Goal: Information Seeking & Learning: Learn about a topic

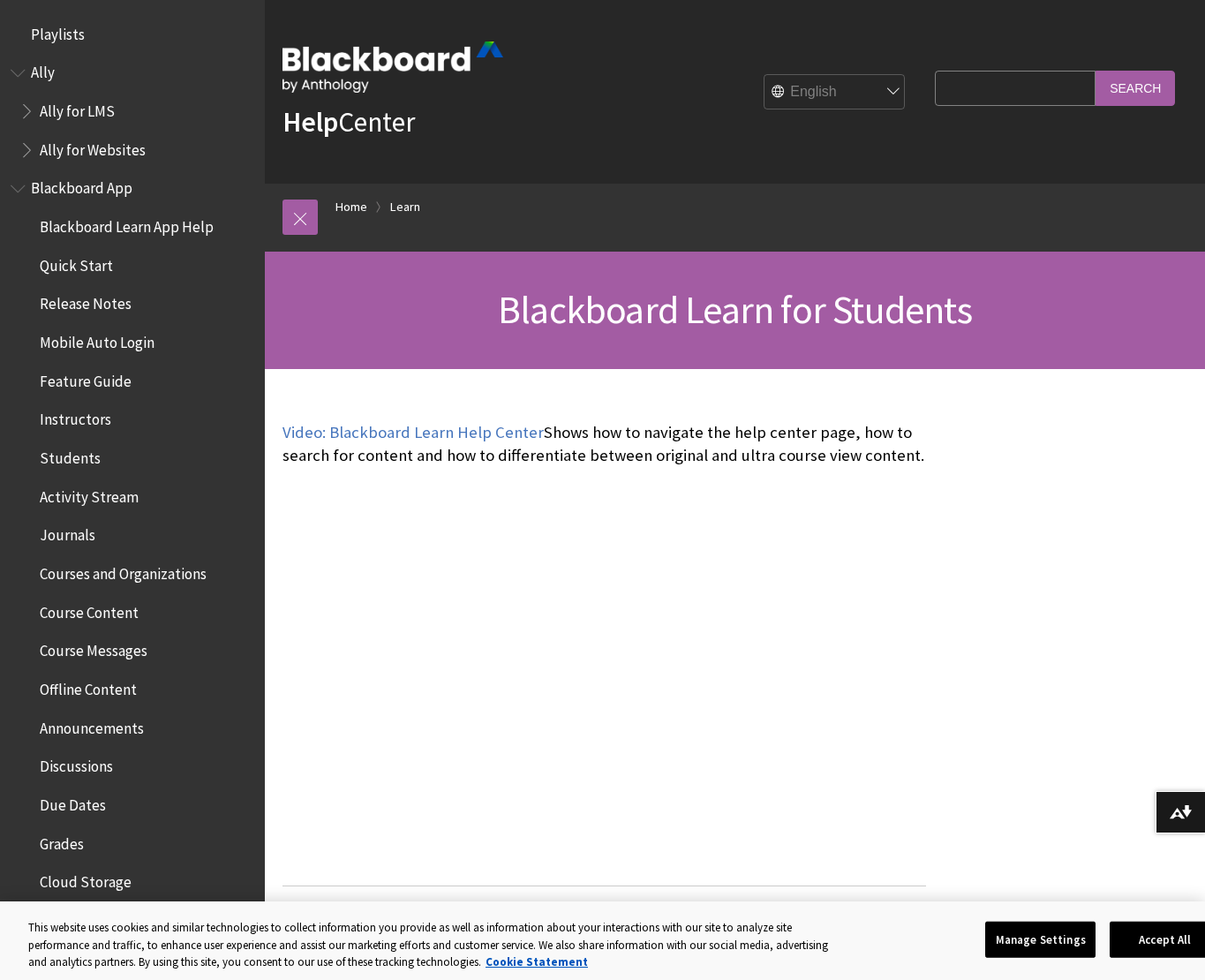
click at [88, 419] on span "Instructors" at bounding box center [75, 417] width 71 height 24
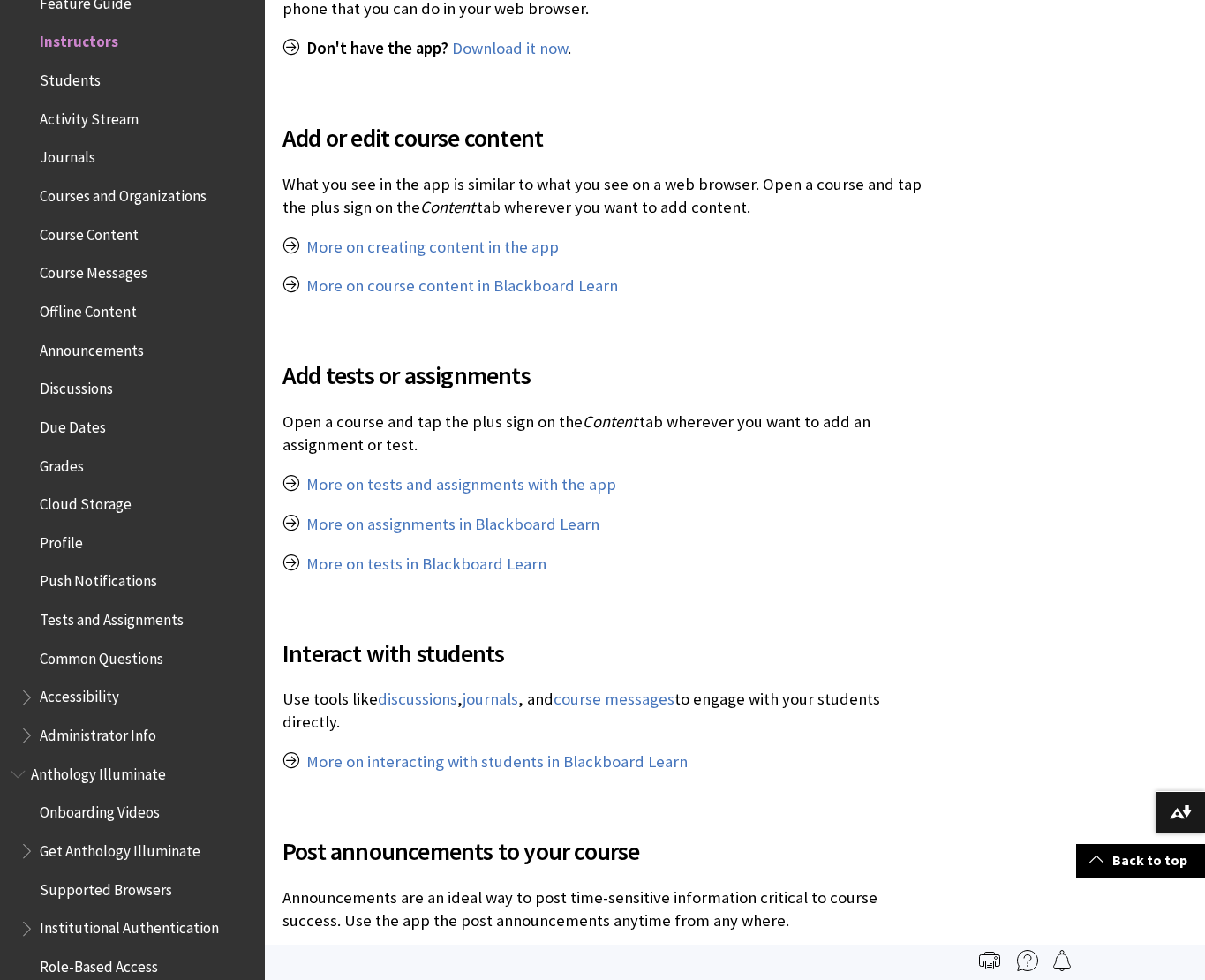
scroll to position [622, 0]
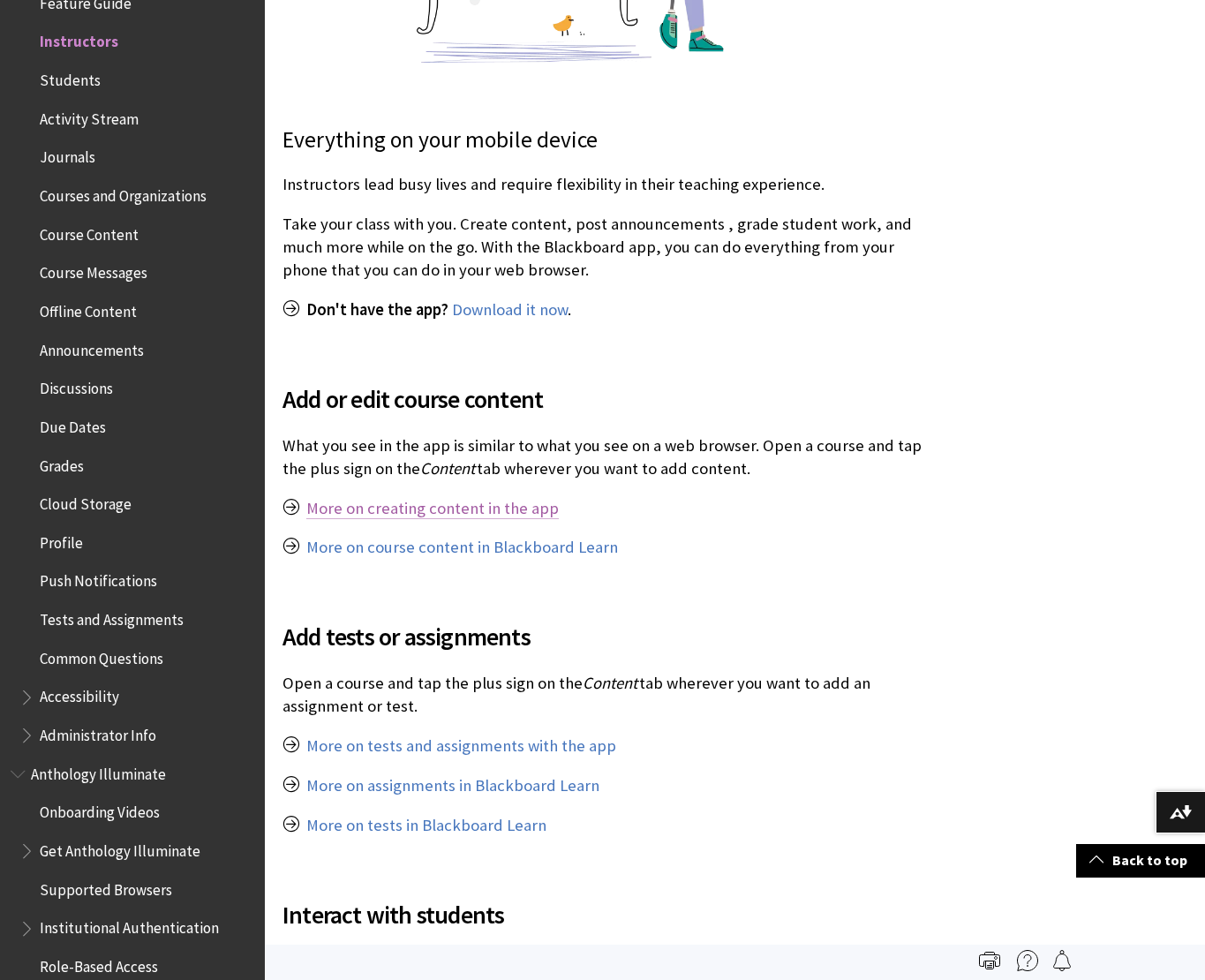
click at [425, 507] on link "More on creating content in the app" at bounding box center [432, 508] width 253 height 21
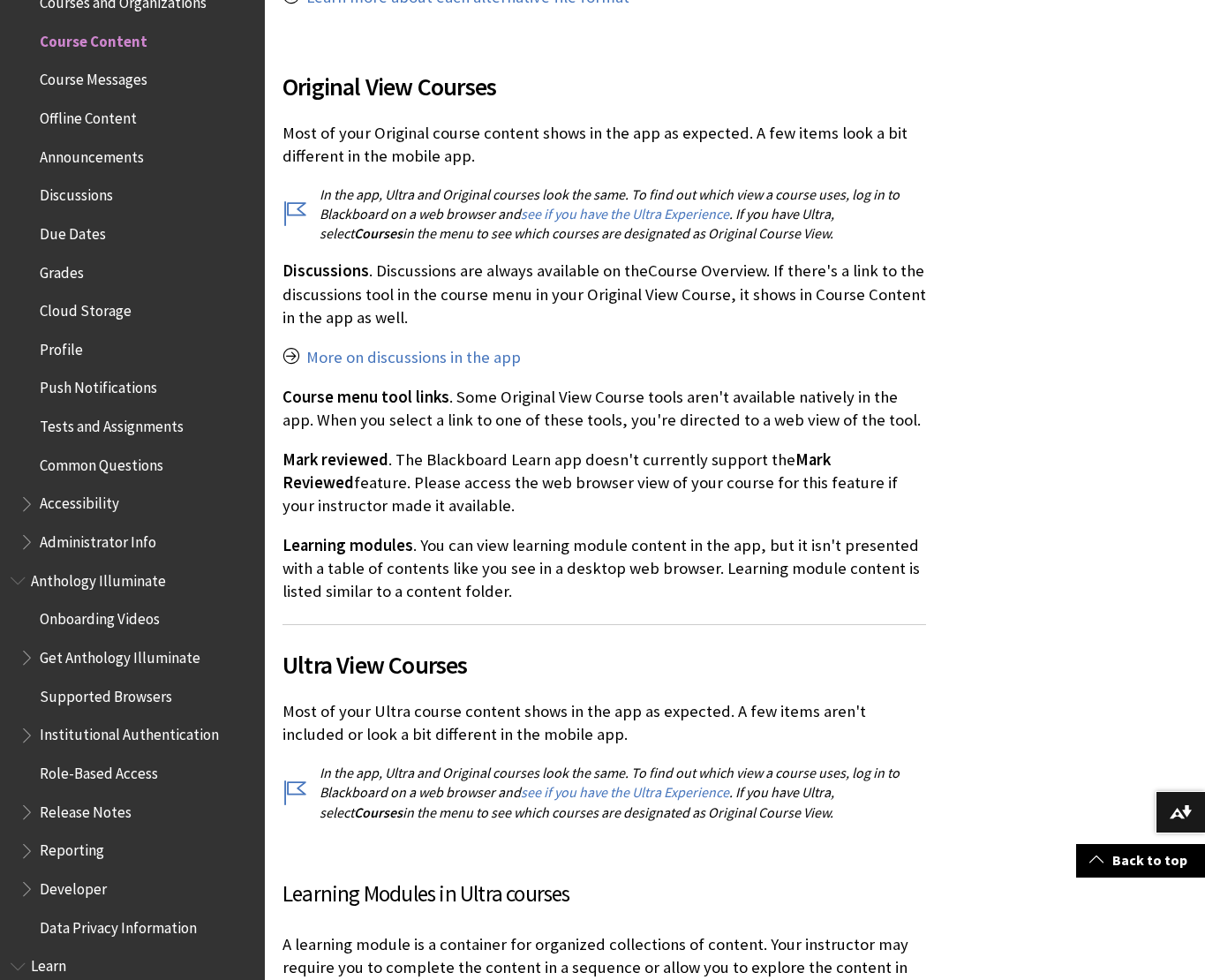
scroll to position [2616, 0]
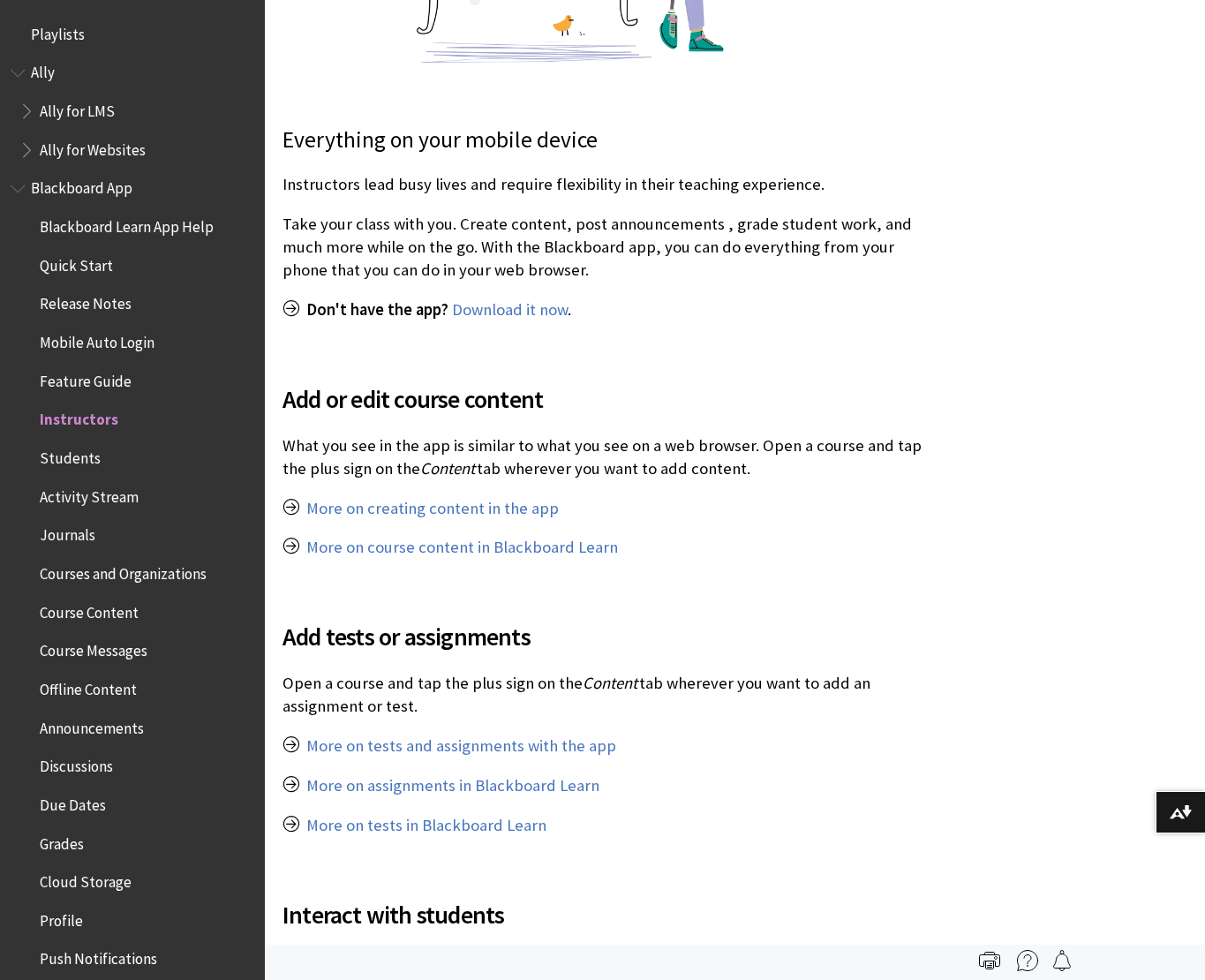
scroll to position [378, 0]
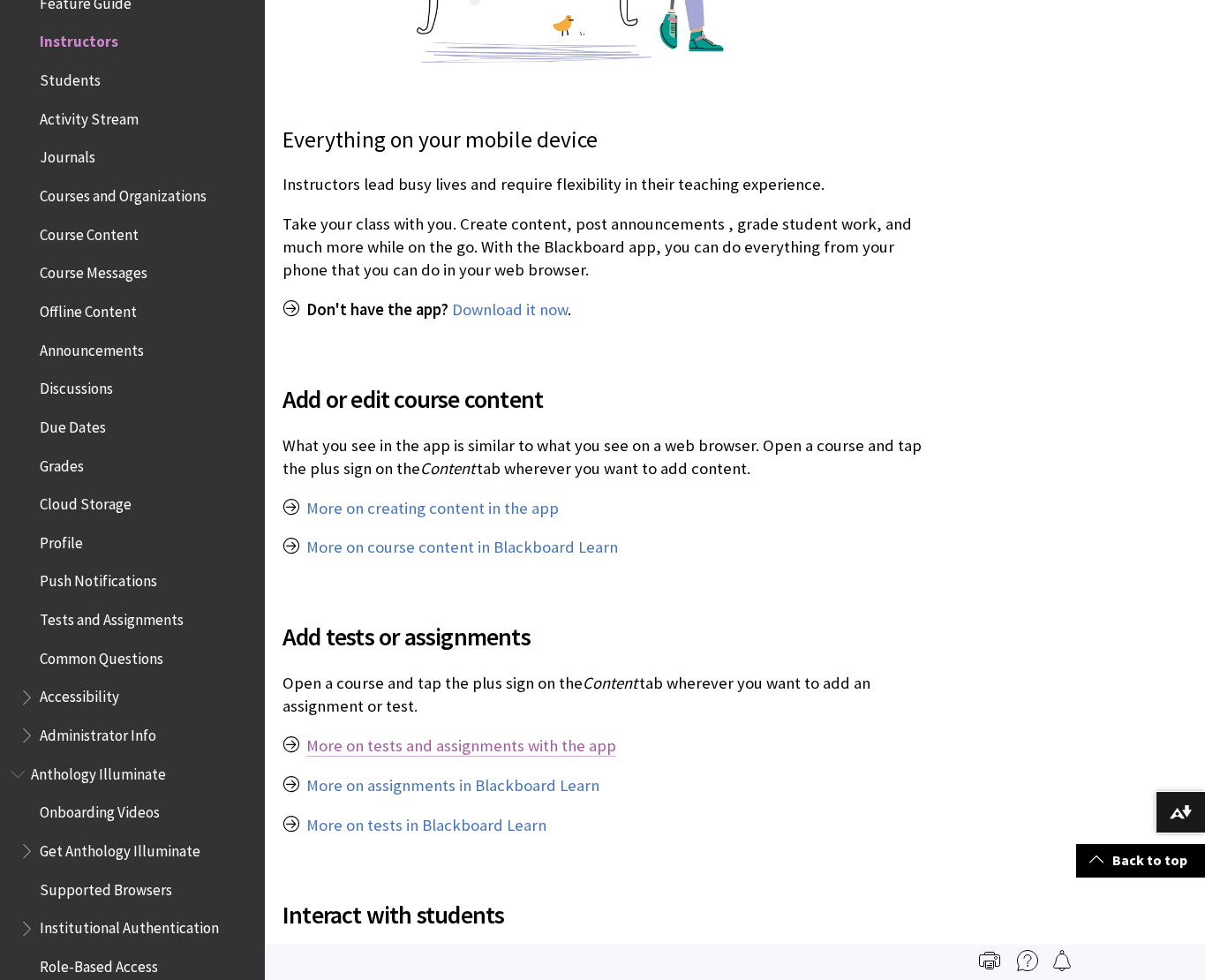
click at [516, 736] on link "More on tests and assignments with the app" at bounding box center [460, 745] width 310 height 21
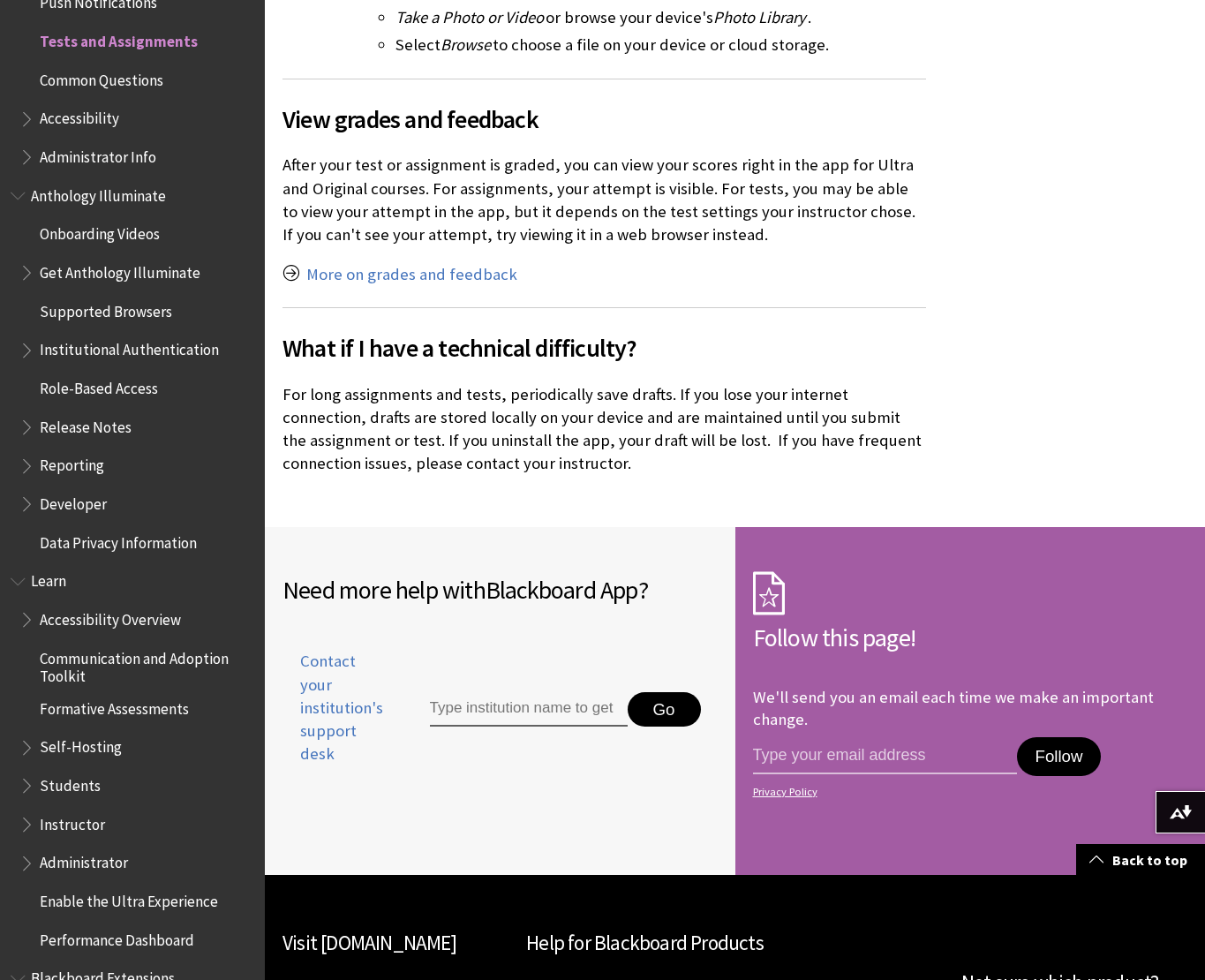
scroll to position [4317, 0]
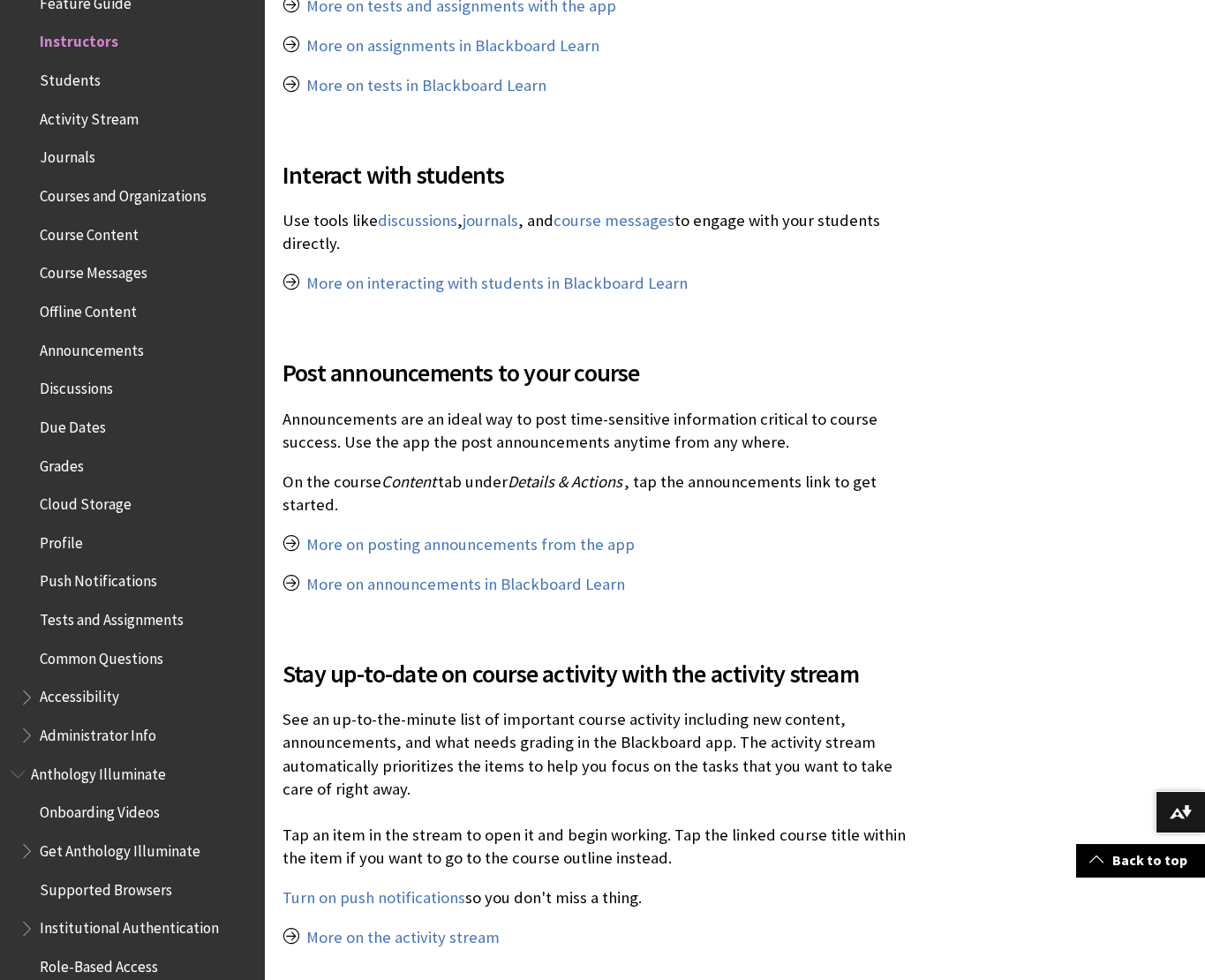
scroll to position [1489, 0]
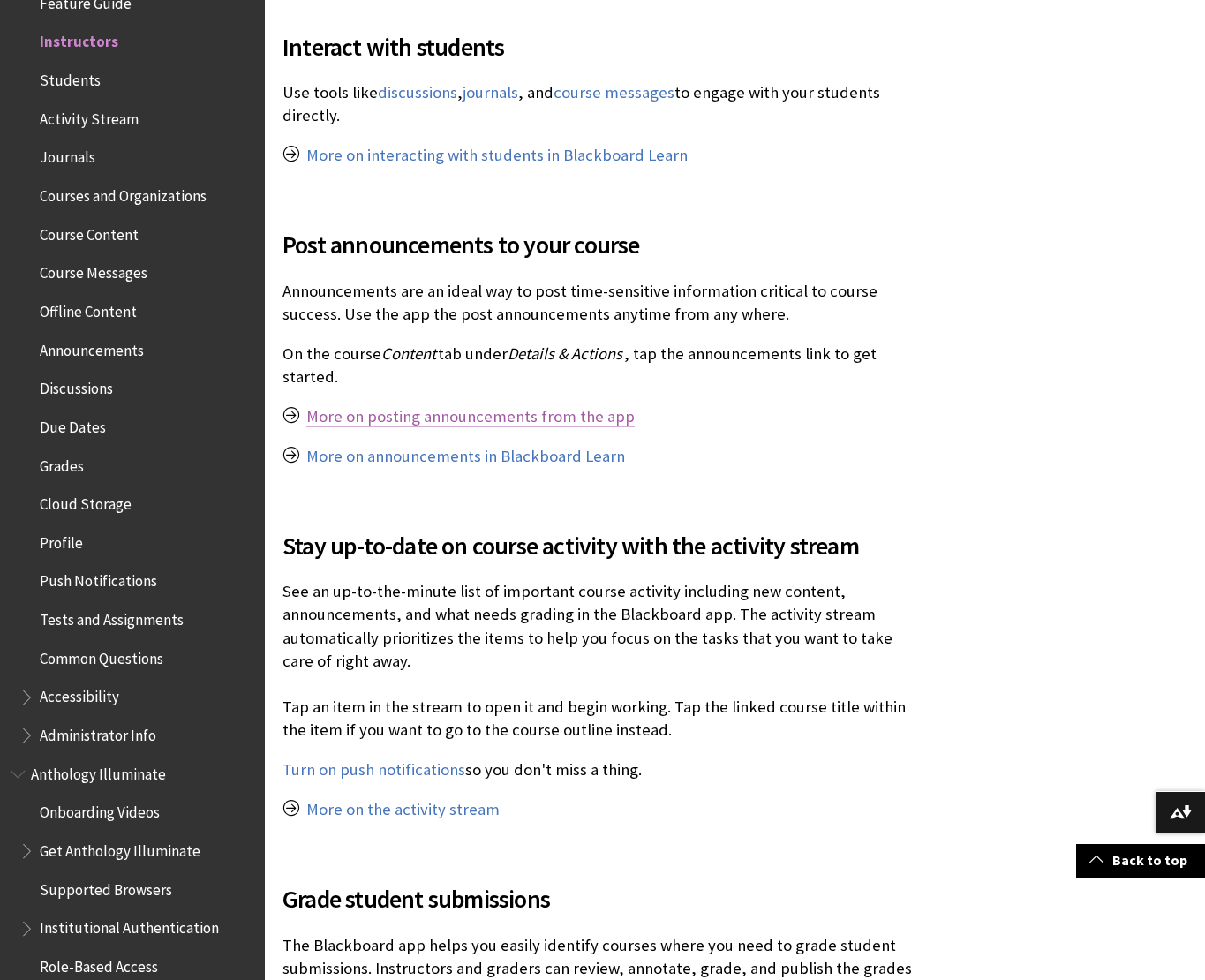
click at [507, 411] on link "More on posting announcements from the app" at bounding box center [470, 417] width 328 height 21
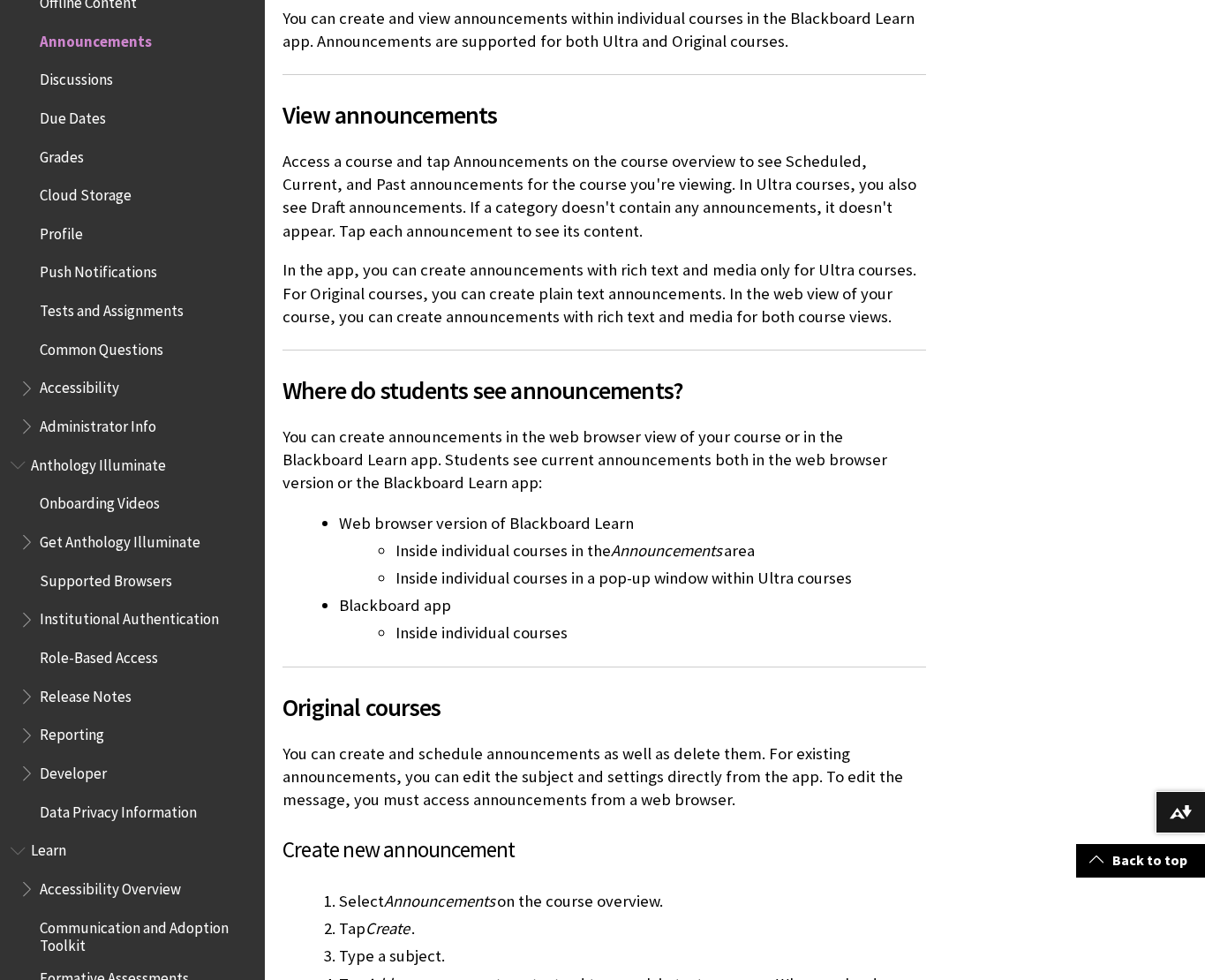
scroll to position [3769, 0]
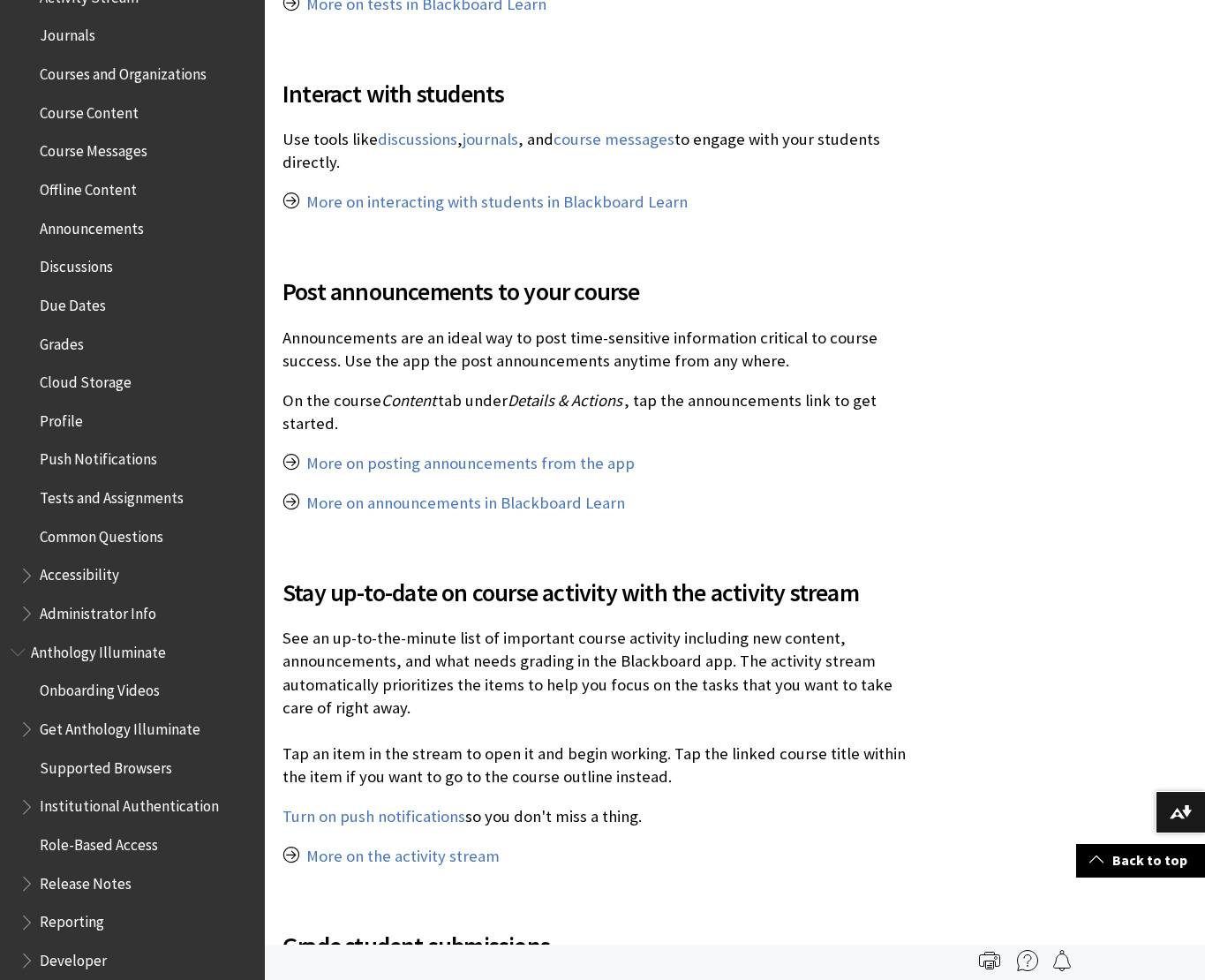
scroll to position [861, 0]
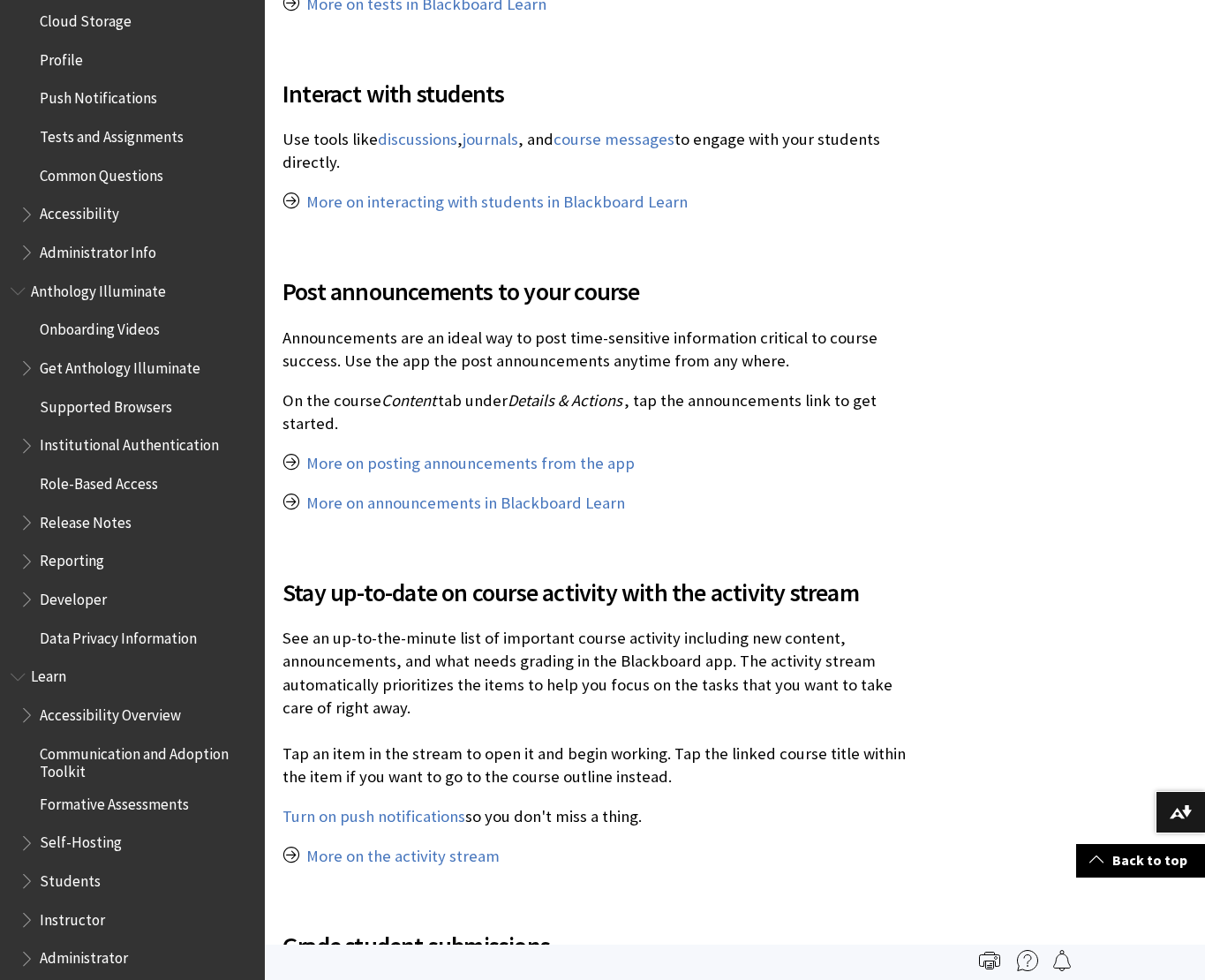
click at [88, 560] on span "Reporting" at bounding box center [72, 558] width 65 height 24
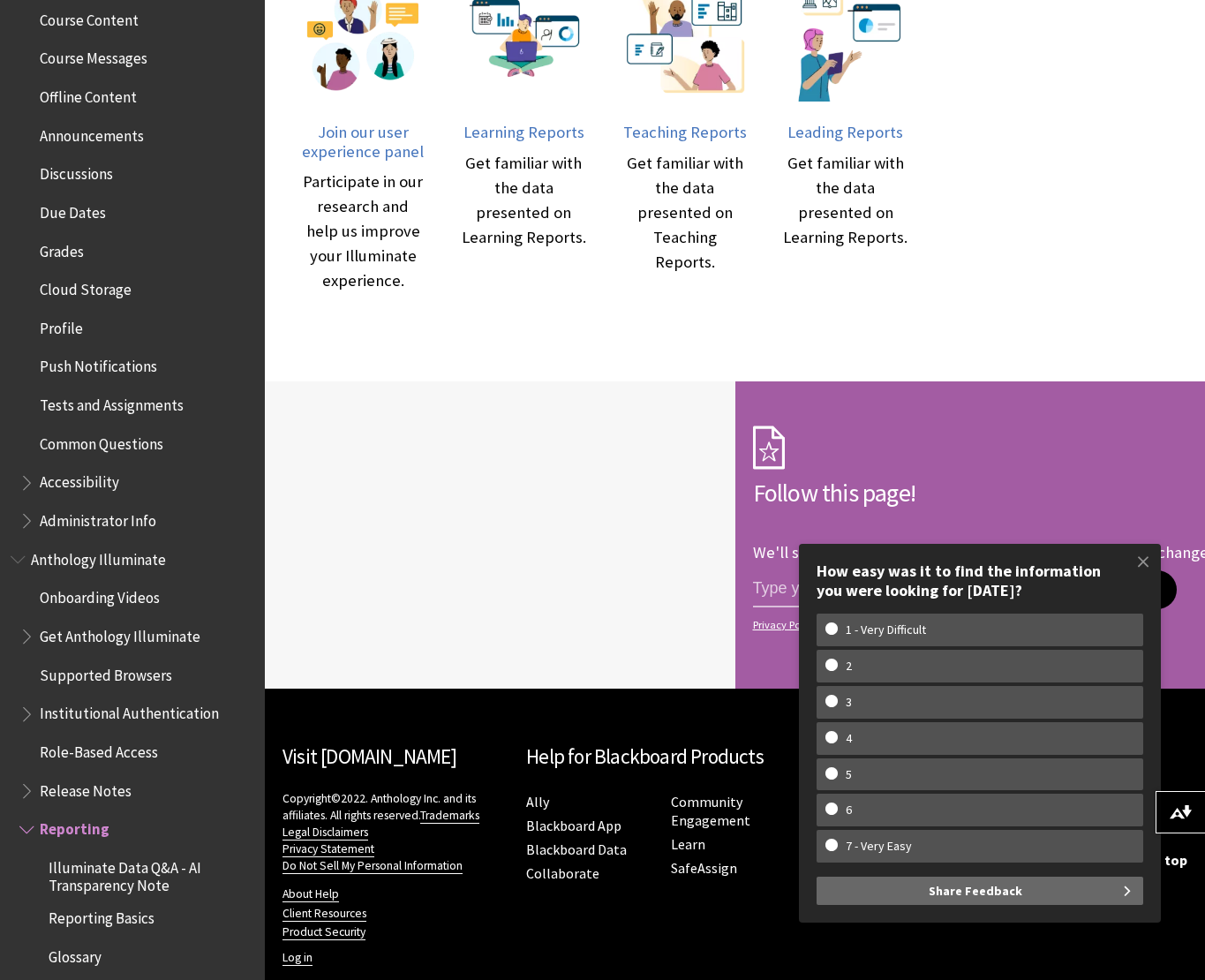
scroll to position [266, 0]
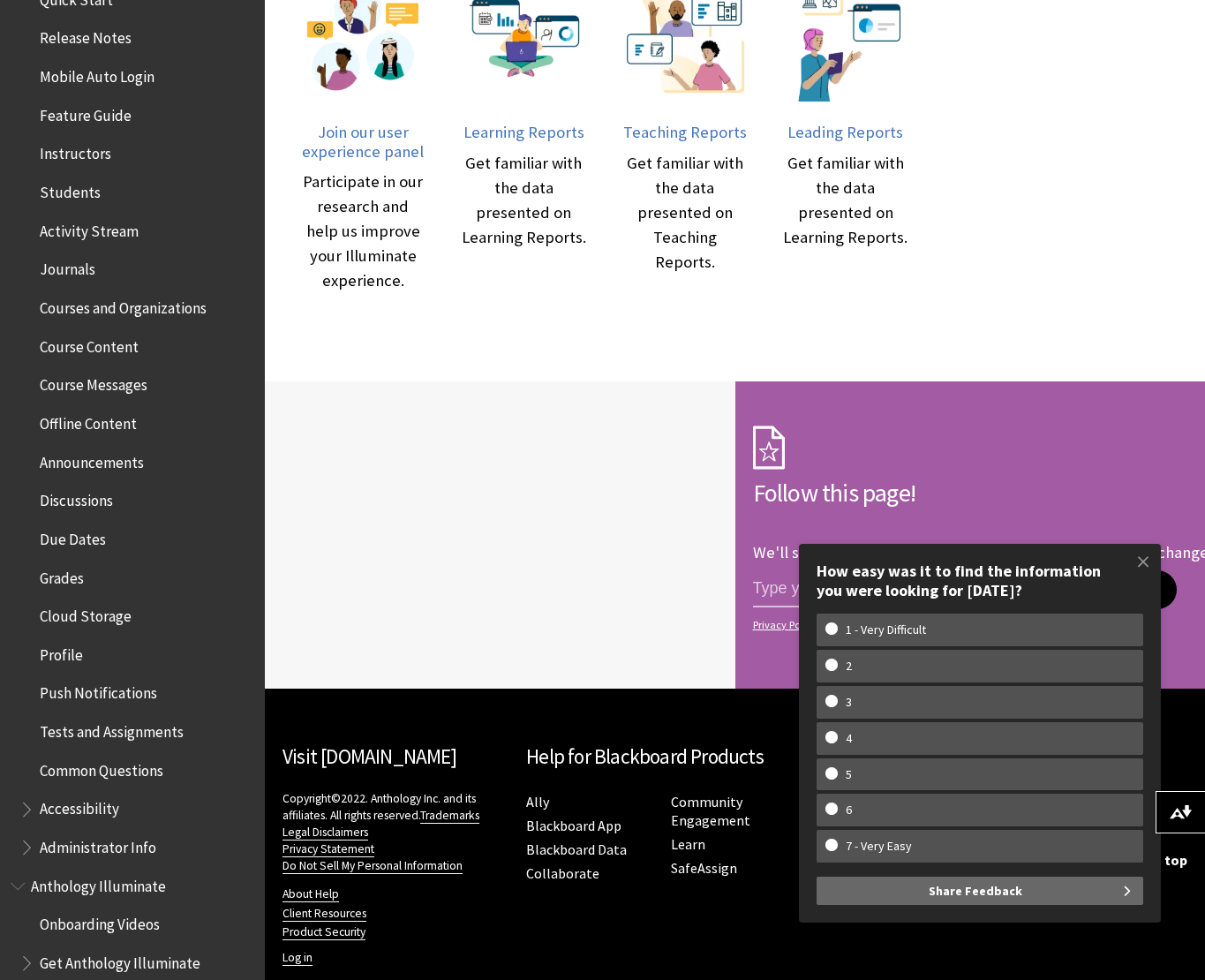
click at [63, 348] on span "Course Content" at bounding box center [90, 343] width 99 height 24
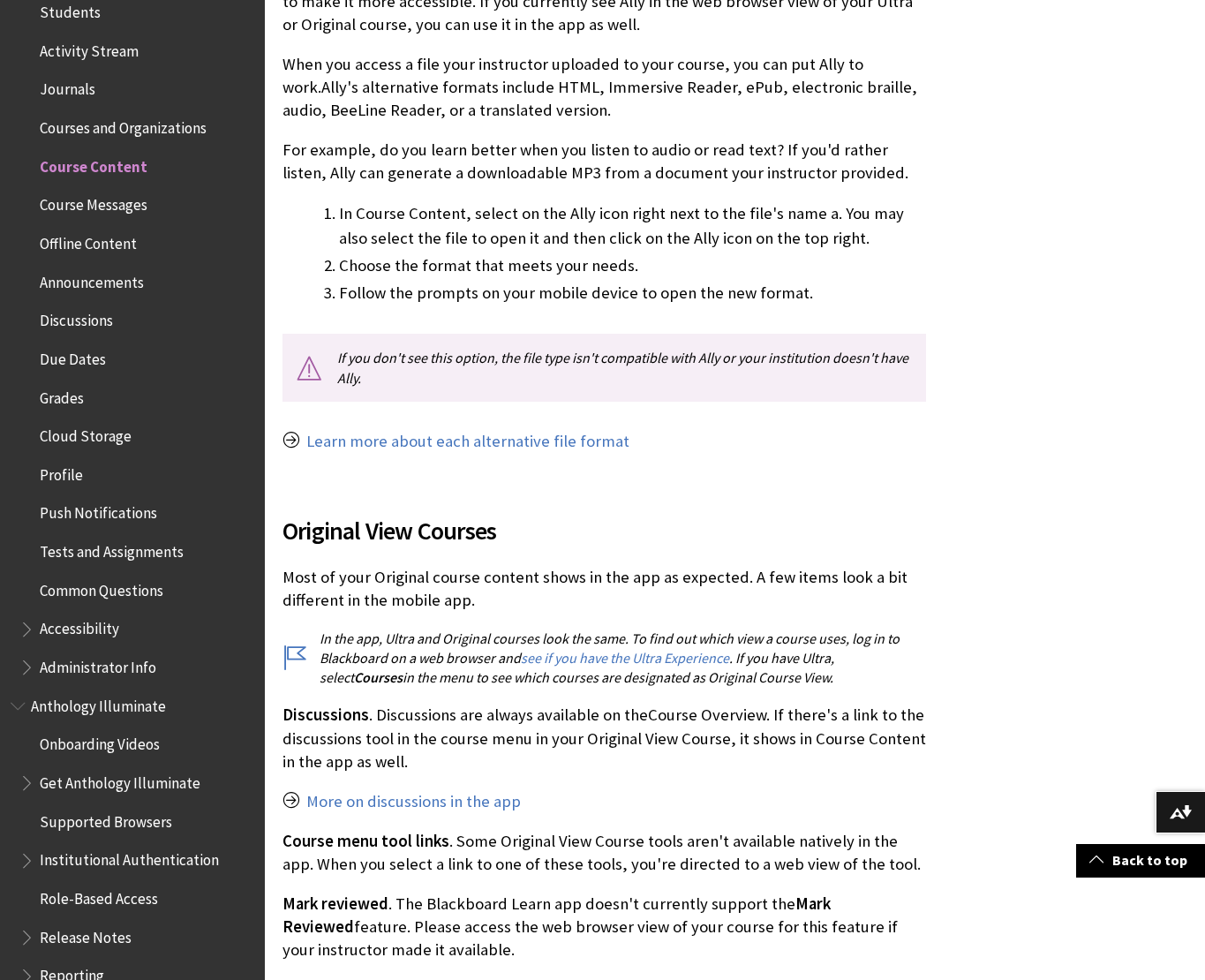
scroll to position [435, 0]
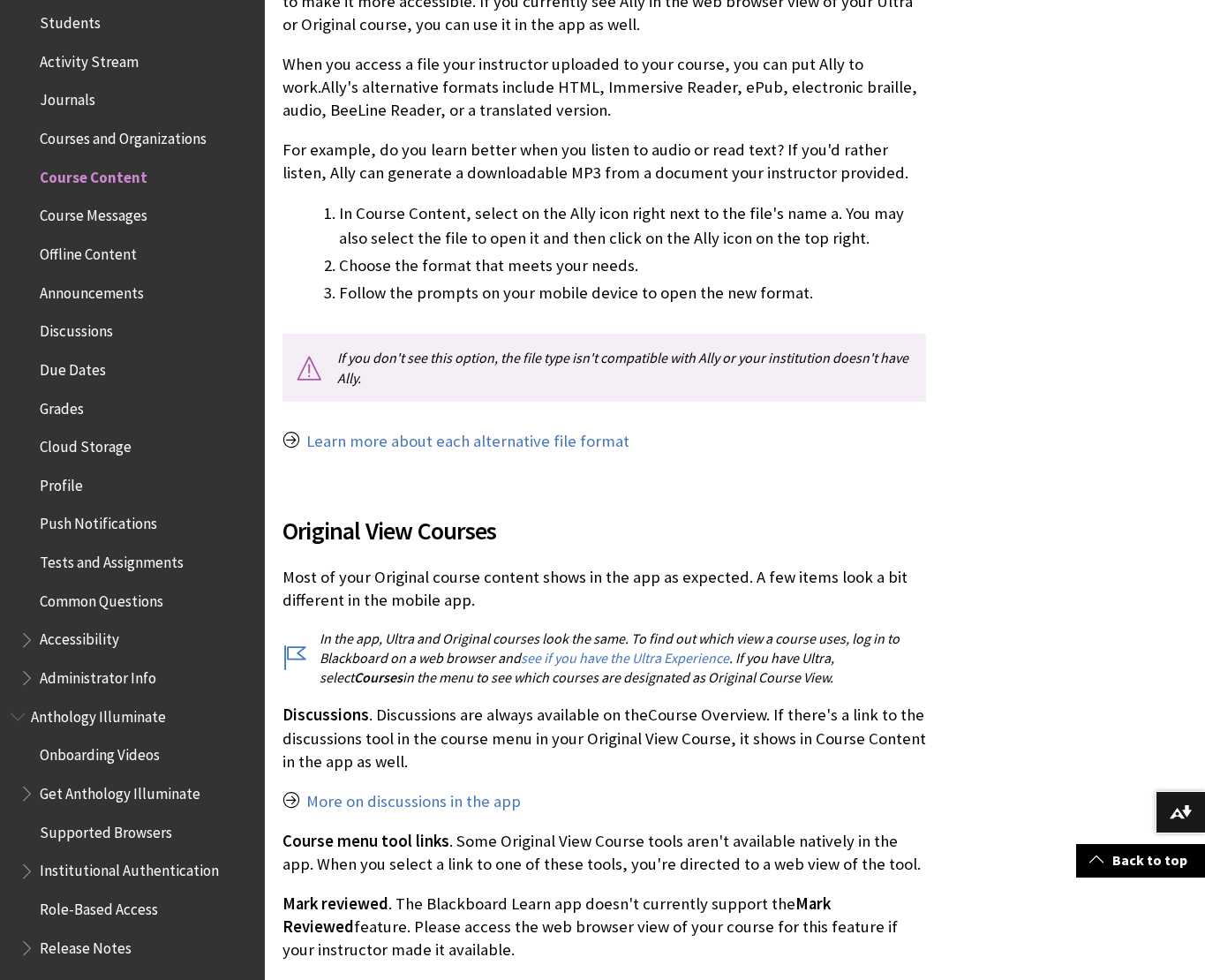
click at [143, 136] on span "Courses and Organizations" at bounding box center [123, 135] width 167 height 24
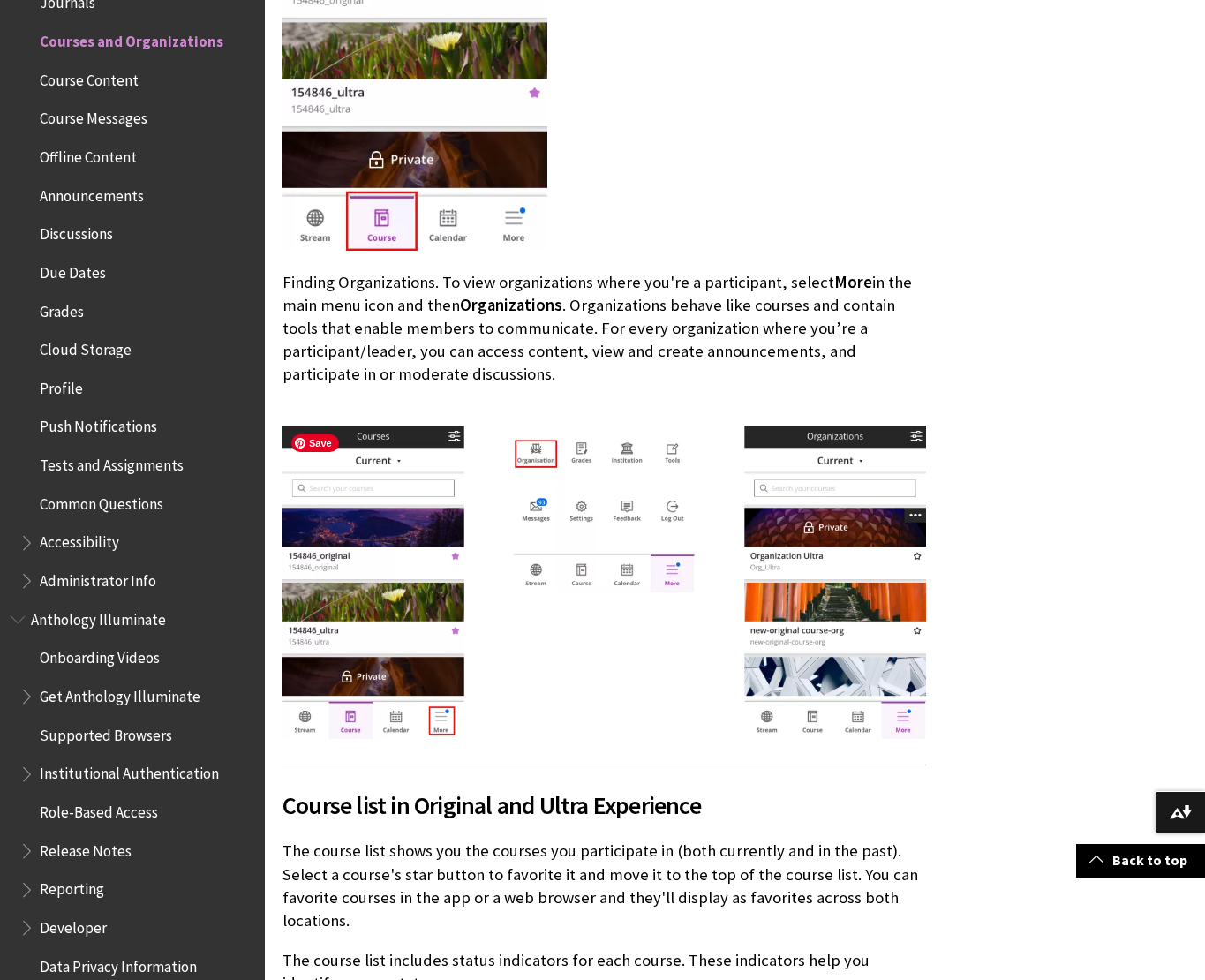
scroll to position [1085, 0]
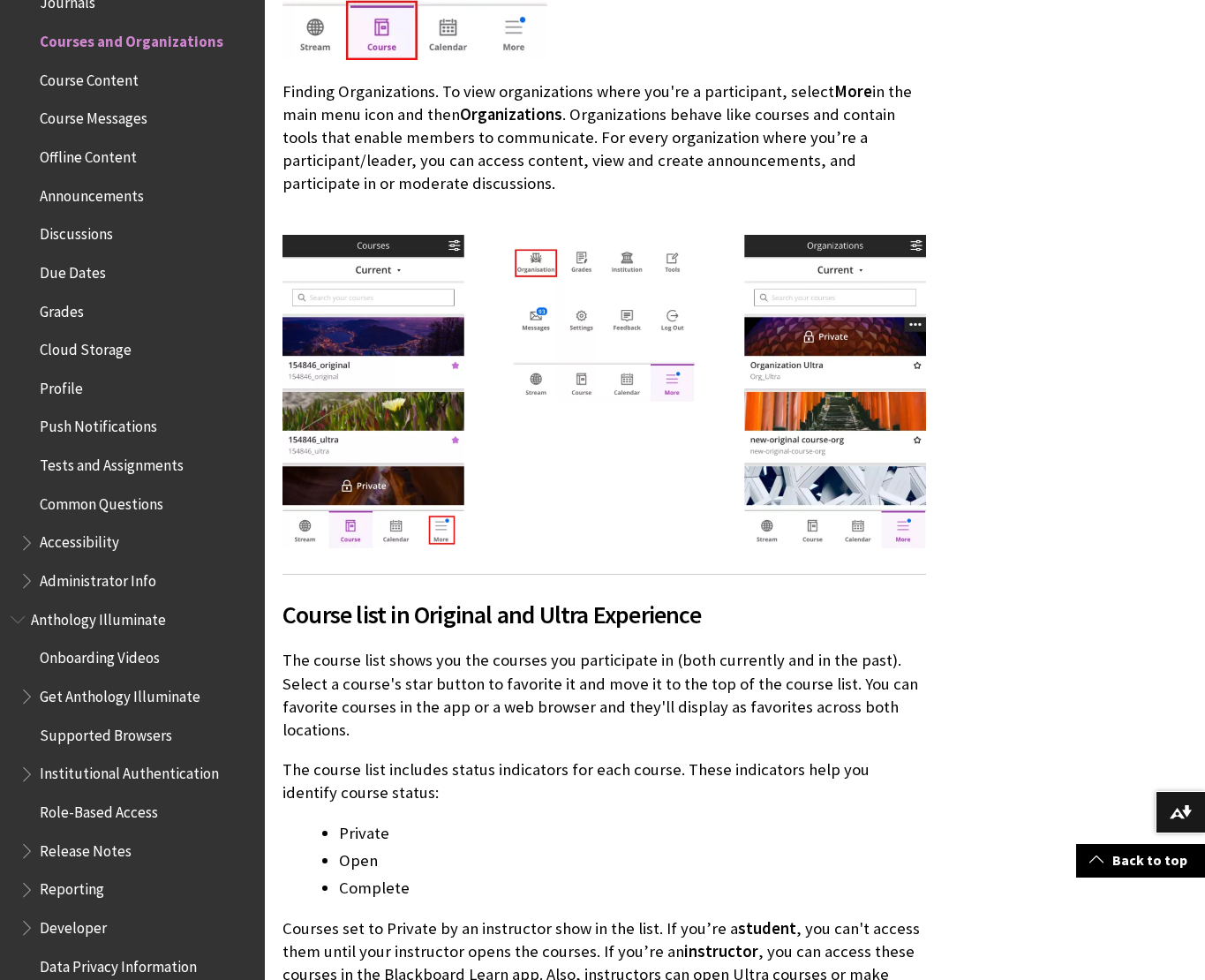
click at [868, 857] on li "Open" at bounding box center [633, 861] width 587 height 25
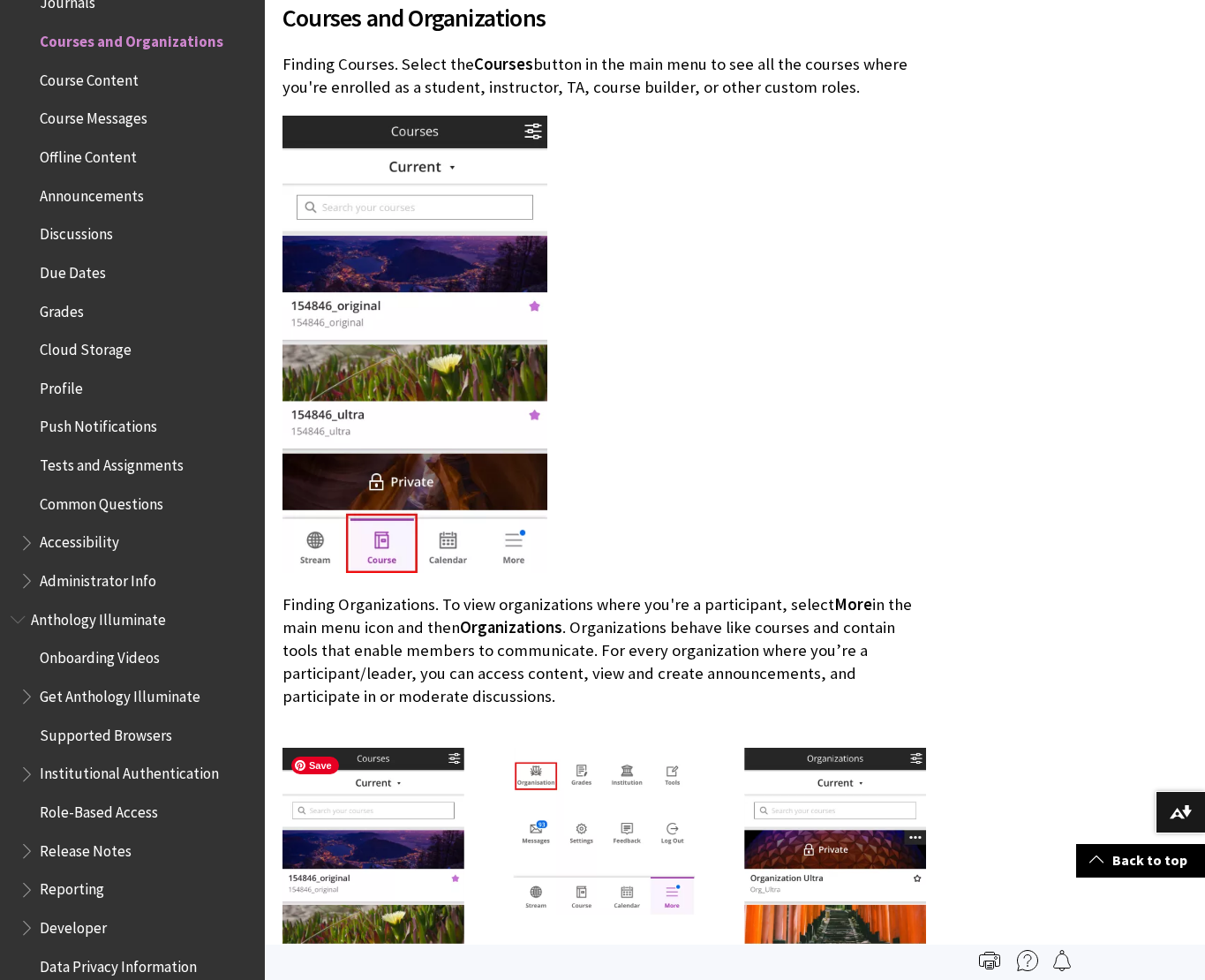
scroll to position [0, 0]
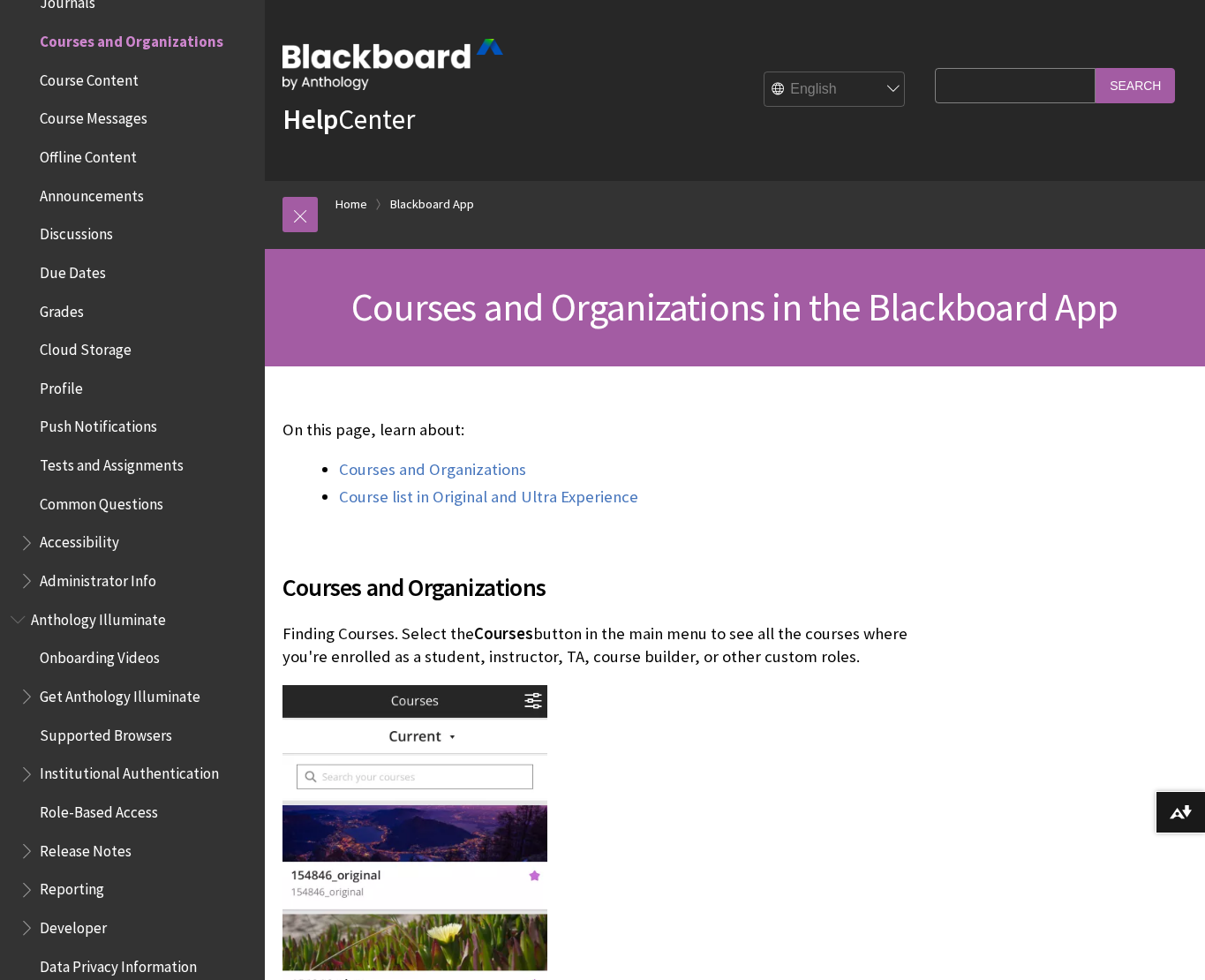
scroll to position [4, 0]
